Goal: Task Accomplishment & Management: Manage account settings

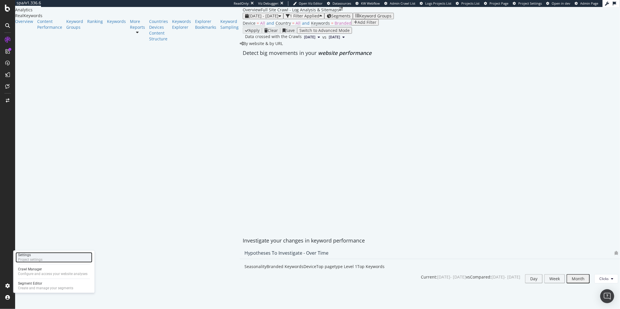
click at [28, 256] on div "Settings" at bounding box center [30, 255] width 24 height 5
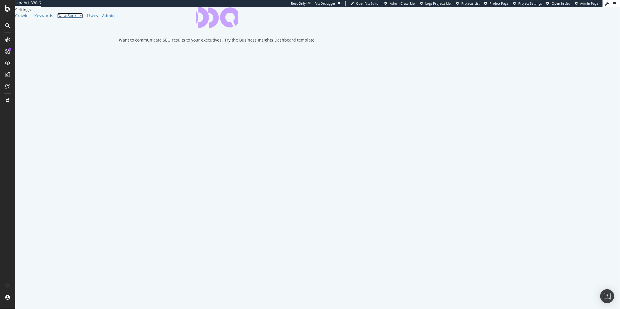
click at [57, 19] on div "Data Sources" at bounding box center [70, 16] width 26 height 6
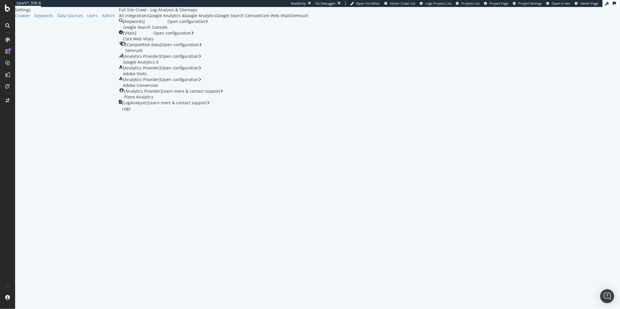
click at [300, 19] on div "Semrush" at bounding box center [299, 16] width 17 height 6
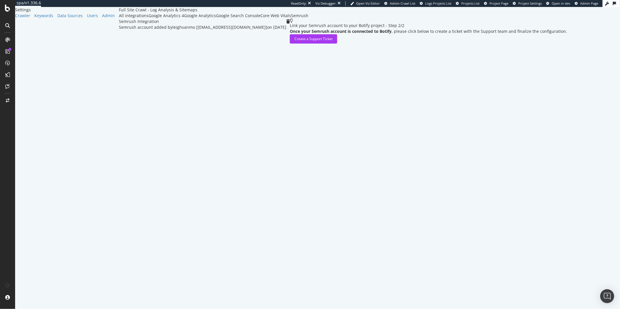
drag, startPoint x: 77, startPoint y: 47, endPoint x: 274, endPoint y: 107, distance: 206.0
click at [274, 44] on div "Semrush Integration Semrush account added by [PERSON_NAME] [[EMAIL_ADDRESS][DOM…" at bounding box center [343, 31] width 448 height 25
click at [267, 44] on div "Full Site Crawl - Log Analysis & Sitemaps All integrations Google Analytics 4 G…" at bounding box center [343, 25] width 448 height 37
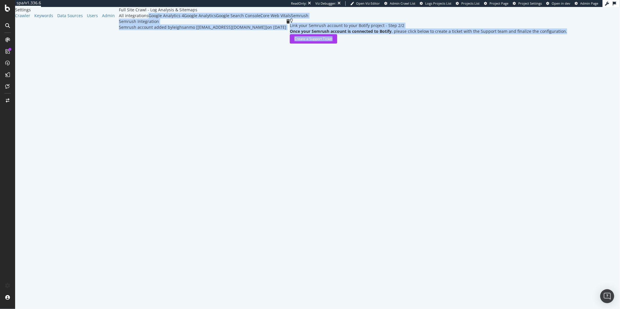
drag, startPoint x: 255, startPoint y: 110, endPoint x: 70, endPoint y: 38, distance: 198.9
click at [119, 38] on div "Full Site Crawl - Log Analysis & Sitemaps All integrations Google Analytics 4 G…" at bounding box center [343, 25] width 448 height 37
click at [290, 44] on div "Link your Semrush account to your Botify project - Step 2/2 Once your Semrush a…" at bounding box center [428, 31] width 277 height 25
drag, startPoint x: 215, startPoint y: 97, endPoint x: 68, endPoint y: 52, distance: 154.5
click at [119, 44] on div "Full Site Crawl - Log Analysis & Sitemaps All integrations Google Analytics 4 G…" at bounding box center [343, 25] width 448 height 37
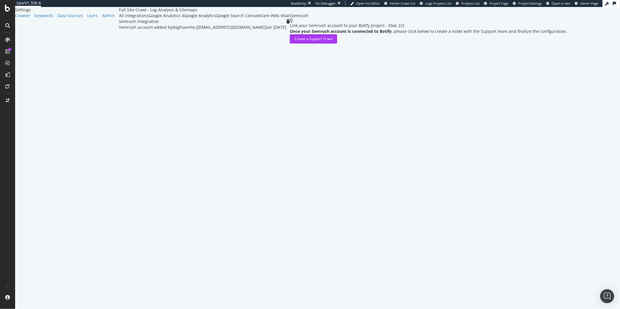
click at [119, 44] on div "Full Site Crawl - Log Analysis & Sitemaps All integrations Google Analytics 4 G…" at bounding box center [343, 25] width 448 height 37
